Goal: Task Accomplishment & Management: Complete application form

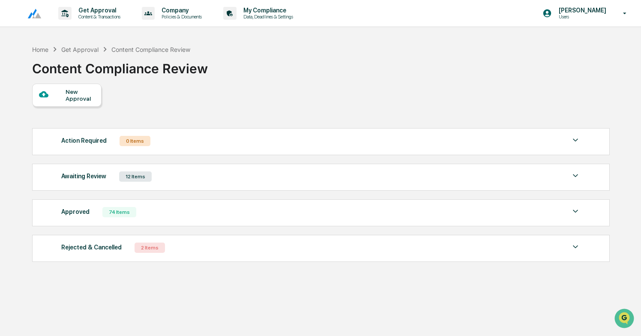
click at [60, 96] on div at bounding box center [52, 95] width 27 height 11
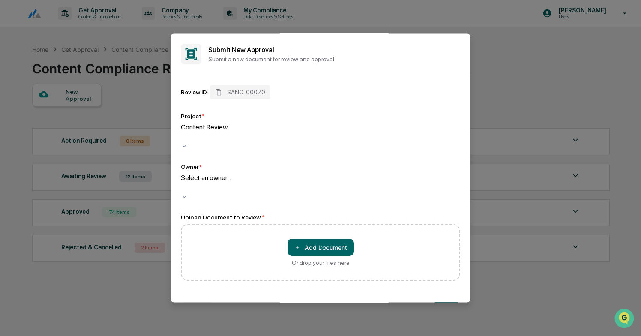
click at [252, 178] on div "Select an owner..." at bounding box center [321, 184] width 280 height 20
click at [340, 239] on button "＋ Add Document" at bounding box center [321, 247] width 66 height 17
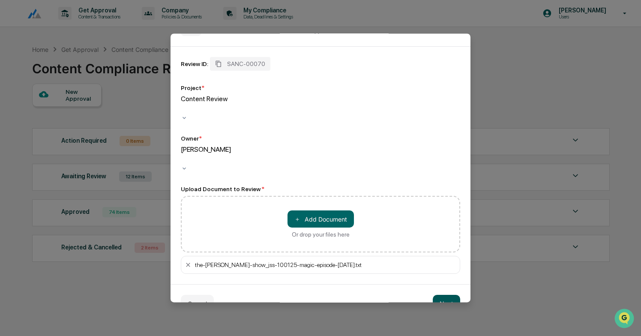
click at [448, 295] on button "Next" at bounding box center [446, 303] width 27 height 17
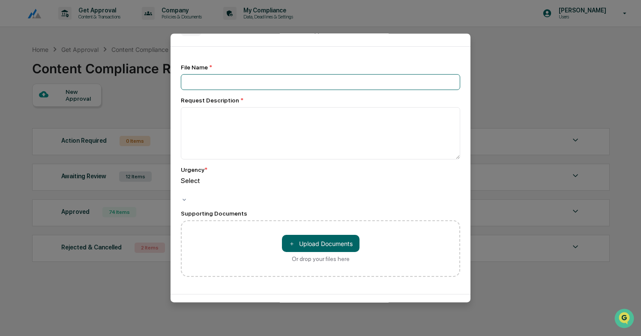
click at [224, 78] on input at bounding box center [321, 82] width 280 height 16
type input "**********"
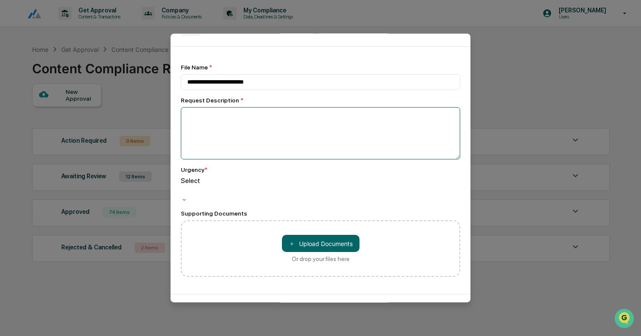
click at [206, 126] on textarea at bounding box center [321, 133] width 280 height 52
type textarea "**********"
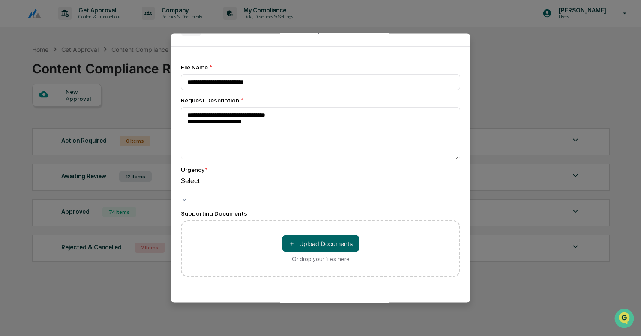
click at [208, 190] on div "Select" at bounding box center [321, 187] width 280 height 20
click at [324, 236] on button "＋ Upload Documents" at bounding box center [321, 243] width 78 height 17
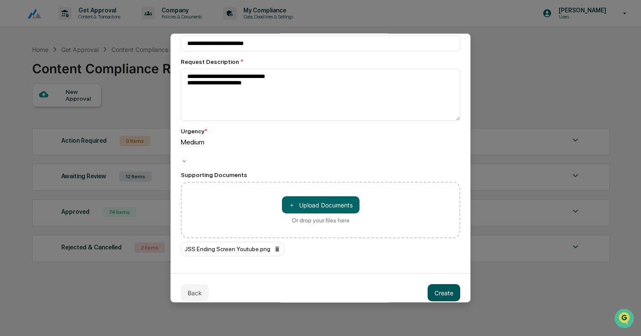
click at [444, 290] on button "Create" at bounding box center [444, 292] width 33 height 17
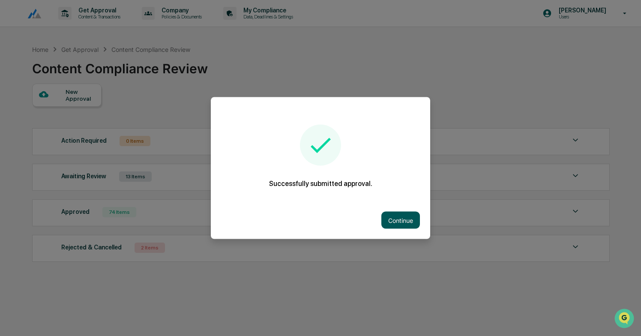
click at [403, 220] on button "Continue" at bounding box center [401, 220] width 39 height 17
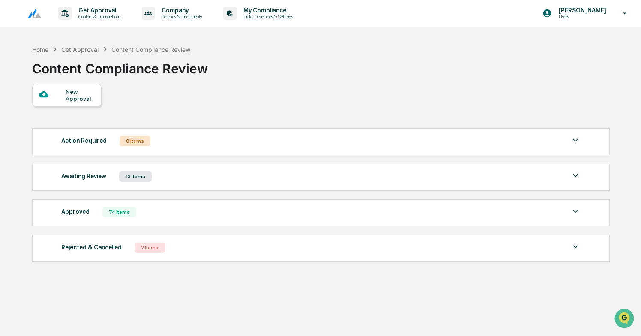
click at [253, 182] on div "Awaiting Review 13 Items" at bounding box center [321, 177] width 520 height 12
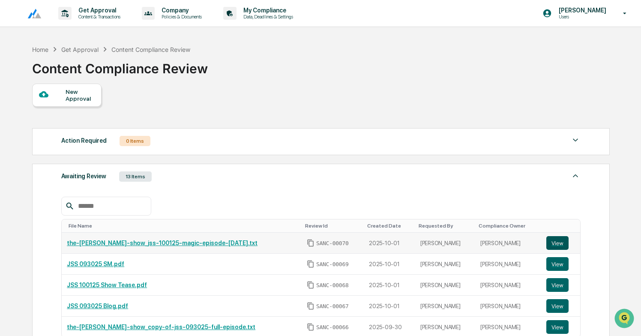
click at [558, 246] on button "View" at bounding box center [558, 243] width 22 height 14
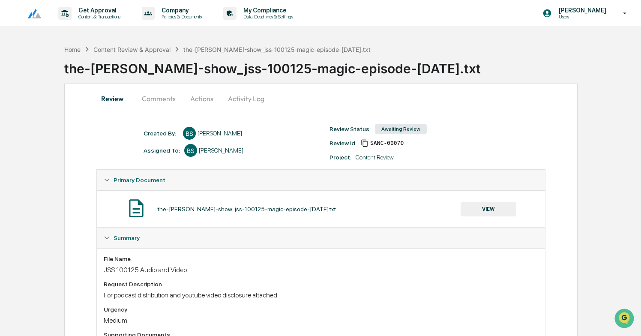
click at [203, 96] on button "Actions" at bounding box center [202, 98] width 39 height 21
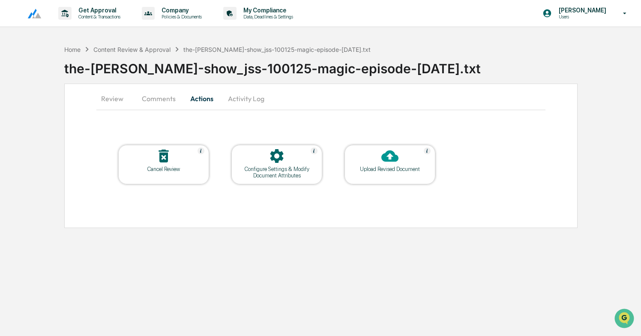
click at [404, 169] on div "Upload Revised Document" at bounding box center [390, 169] width 77 height 6
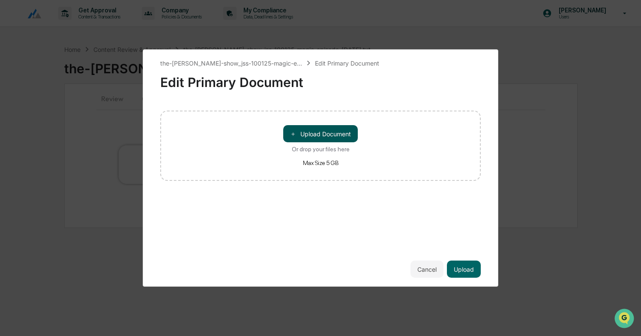
click at [337, 128] on button "＋ Upload Document" at bounding box center [320, 133] width 75 height 17
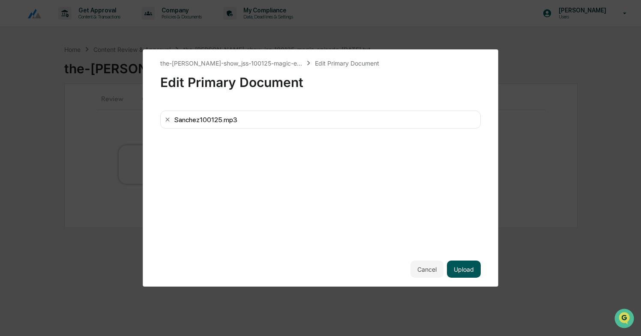
click at [472, 267] on button "Upload" at bounding box center [464, 269] width 34 height 17
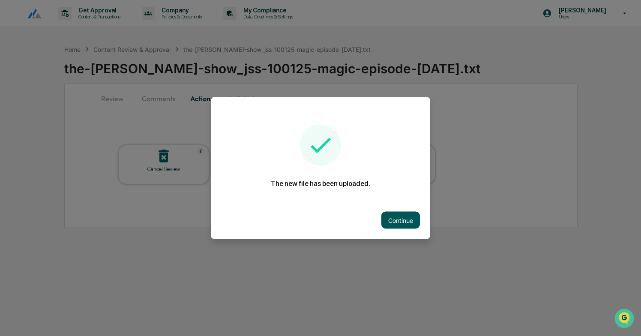
click at [400, 224] on button "Continue" at bounding box center [401, 220] width 39 height 17
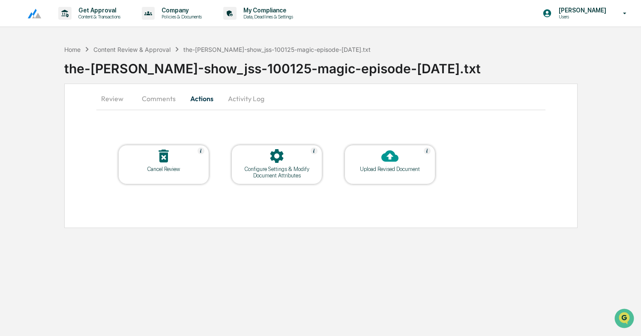
click at [119, 98] on button "Review" at bounding box center [115, 98] width 39 height 21
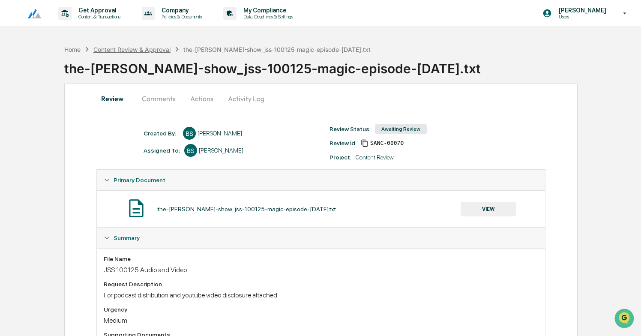
click at [136, 48] on div "Content Review & Approval" at bounding box center [131, 49] width 77 height 7
